Goal: Download file/media

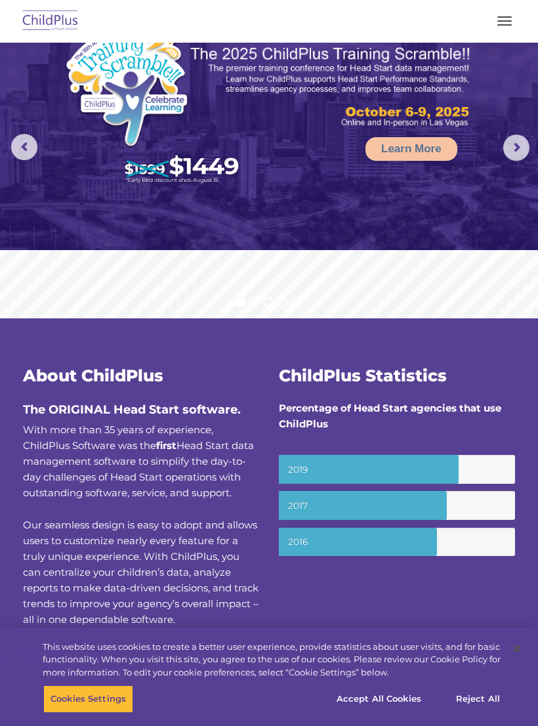
click at [495, 16] on button "button" at bounding box center [505, 20] width 28 height 21
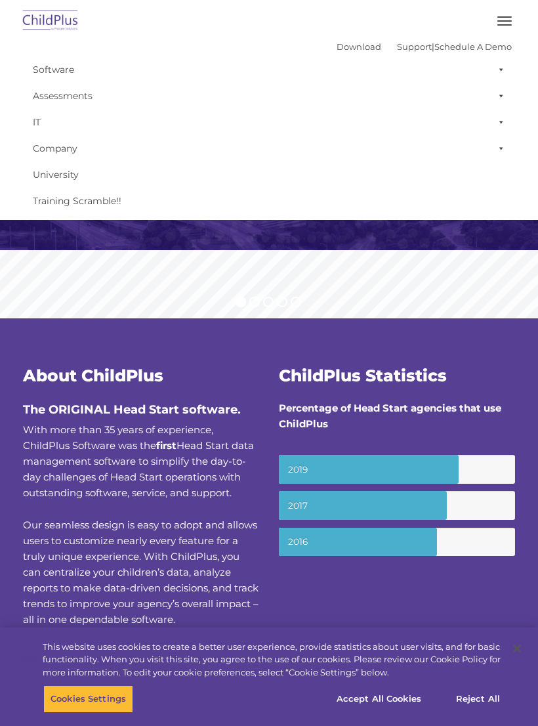
click at [56, 21] on img at bounding box center [51, 21] width 62 height 31
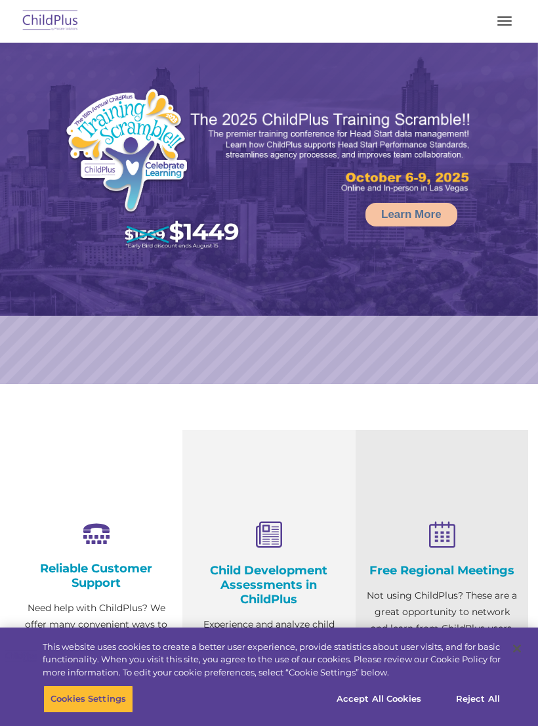
select select "MEDIUM"
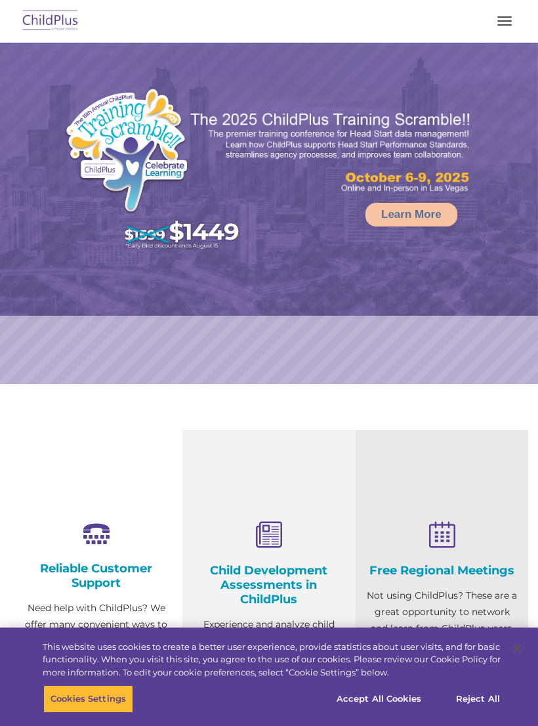
select select "MEDIUM"
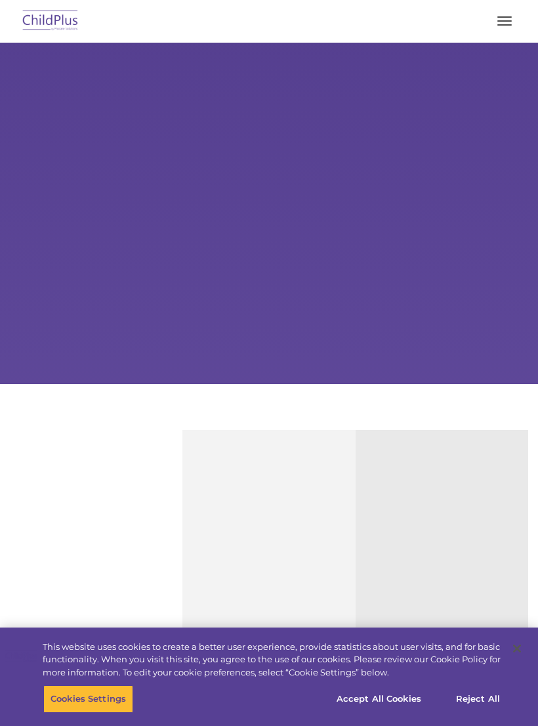
type input ""
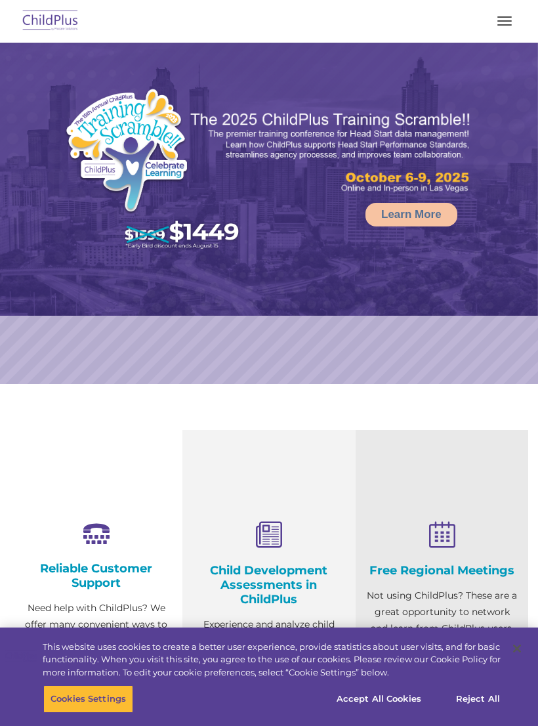
select select "MEDIUM"
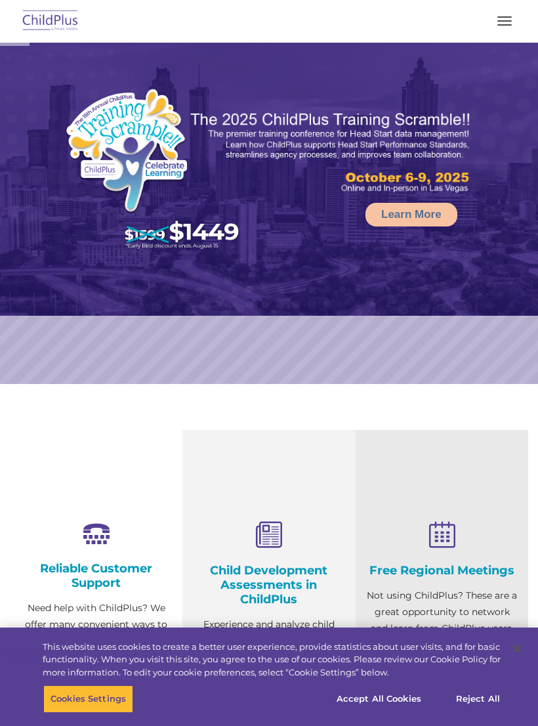
click at [506, 16] on span "button" at bounding box center [504, 16] width 14 height 1
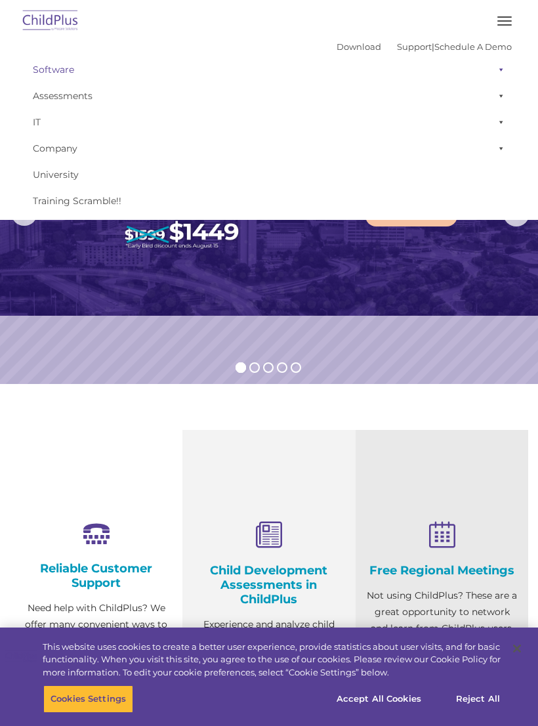
click at [504, 67] on span at bounding box center [498, 69] width 13 height 26
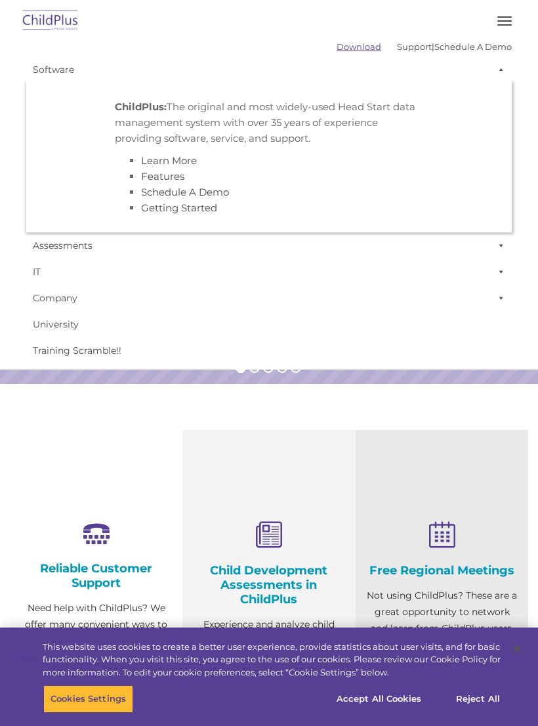
click at [344, 52] on link "Download" at bounding box center [359, 46] width 45 height 10
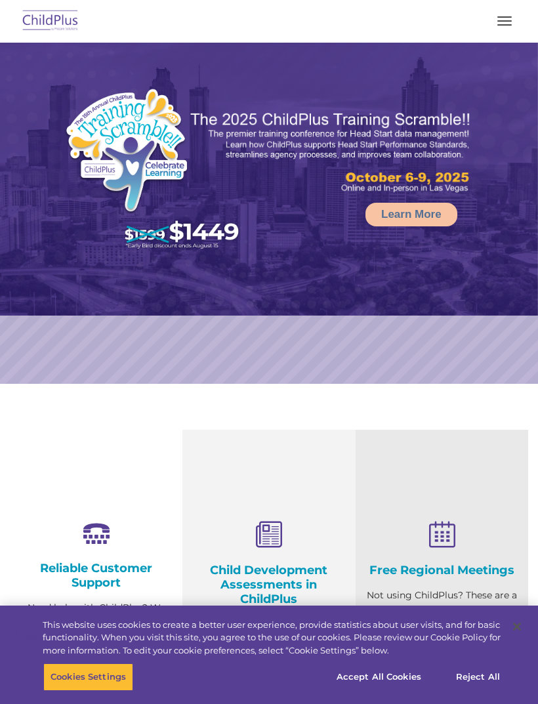
select select "MEDIUM"
